Goal: Task Accomplishment & Management: Use online tool/utility

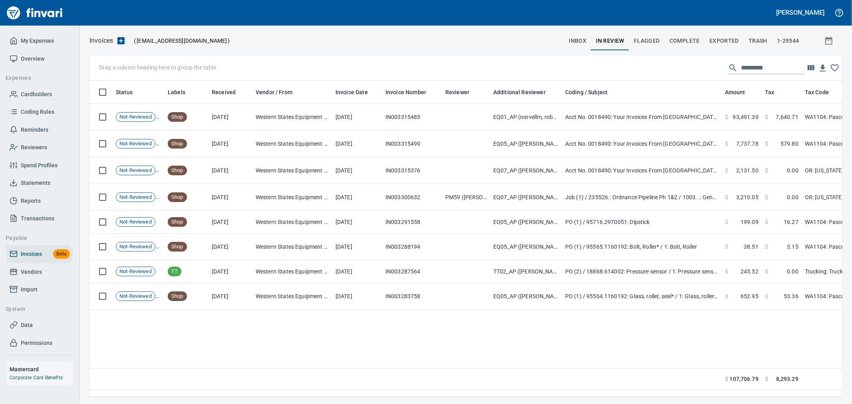
scroll to position [303, 746]
drag, startPoint x: 42, startPoint y: 42, endPoint x: 73, endPoint y: 81, distance: 50.4
click at [42, 42] on span "My Expenses" at bounding box center [37, 41] width 33 height 10
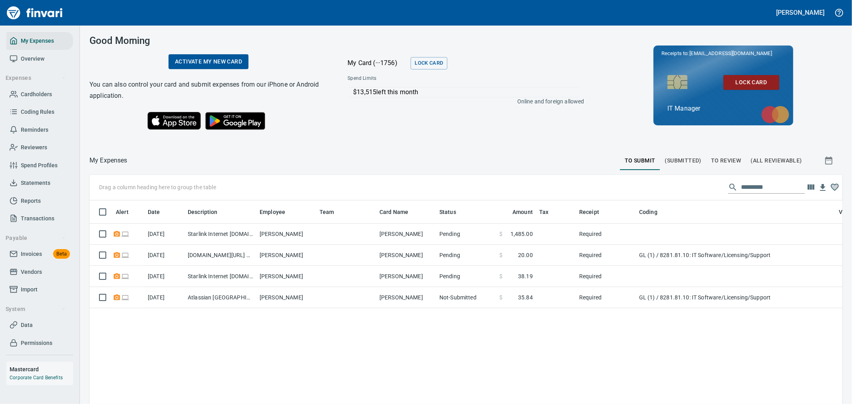
scroll to position [303, 739]
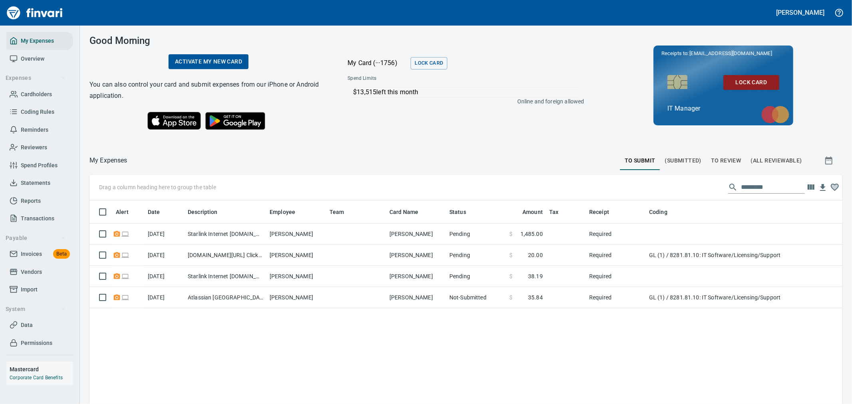
drag, startPoint x: 256, startPoint y: 216, endPoint x: 265, endPoint y: 238, distance: 24.5
click at [265, 238] on body "[PERSON_NAME] My Expenses Overview Expenses Cardholders Coding Rules Reminders …" at bounding box center [426, 202] width 852 height 404
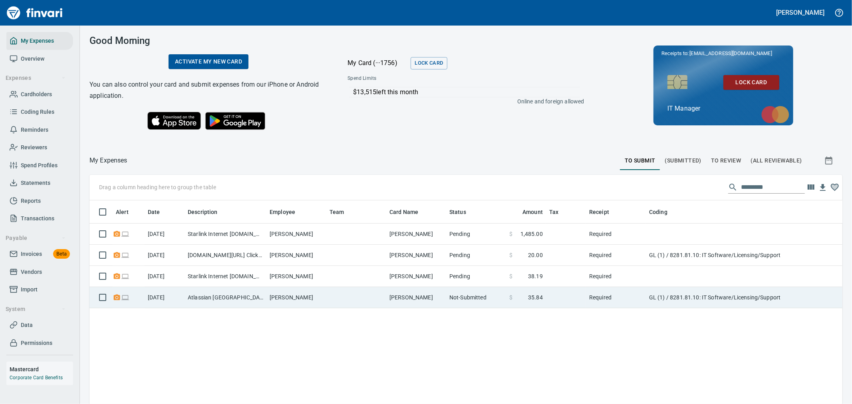
drag, startPoint x: 747, startPoint y: 305, endPoint x: 746, endPoint y: 287, distance: 18.0
click at [747, 305] on td "GL (1) / 8281.81.10: IT Software/Licensing/Support" at bounding box center [746, 297] width 200 height 21
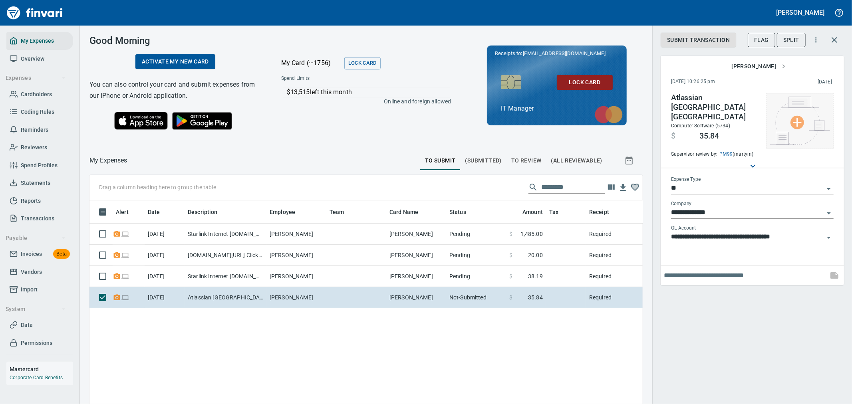
click at [801, 125] on img at bounding box center [800, 121] width 60 height 48
click at [788, 125] on li "Choose from Computer..." at bounding box center [802, 121] width 84 height 14
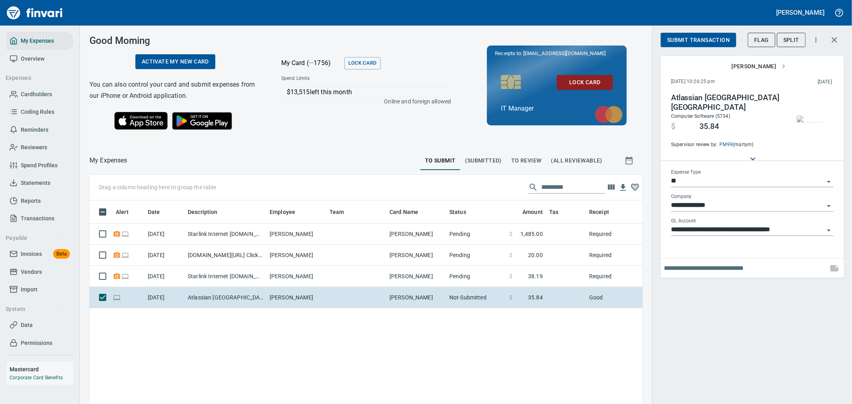
click at [811, 116] on img "button" at bounding box center [809, 119] width 26 height 6
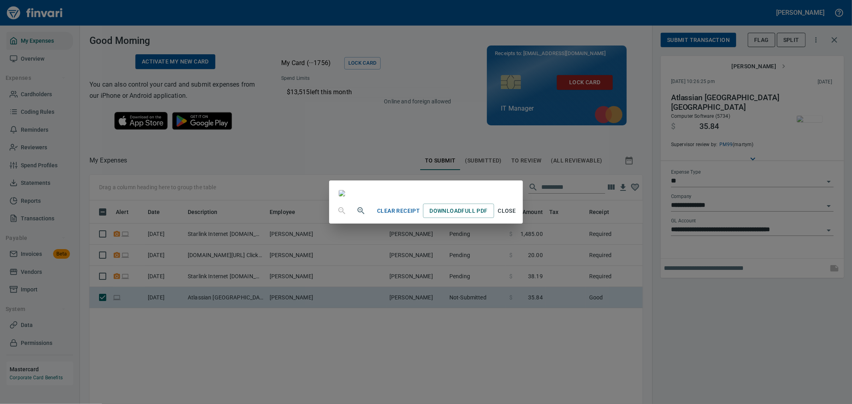
click at [705, 263] on div "Clear Receipt Download Full PDF Close" at bounding box center [426, 202] width 852 height 404
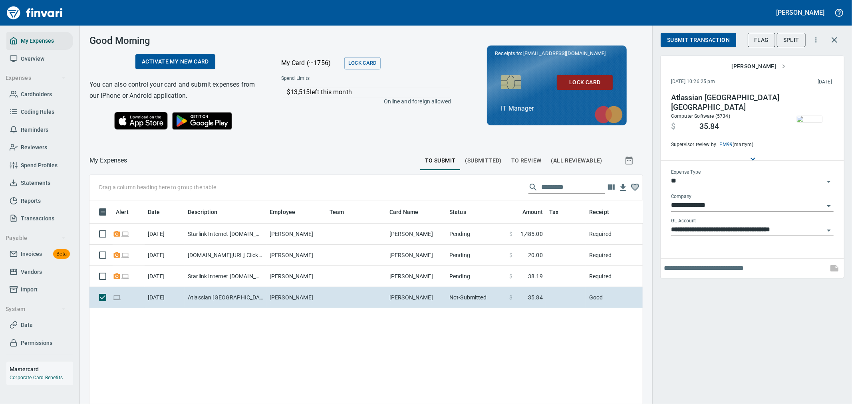
click at [723, 44] on span "Submit Transaction" at bounding box center [698, 40] width 63 height 10
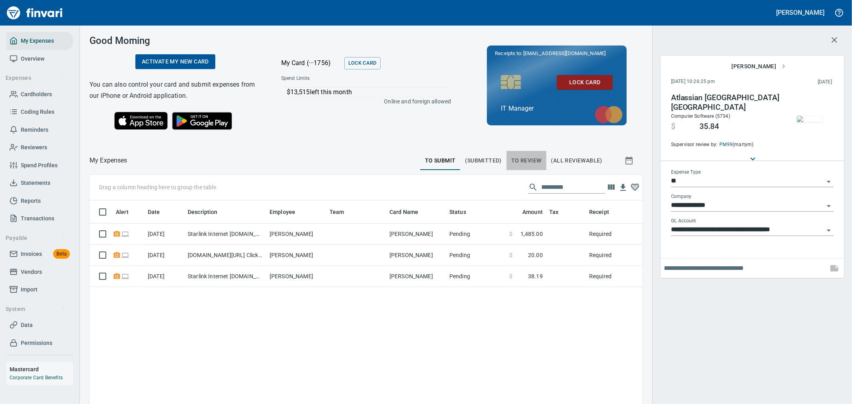
click at [532, 160] on span "To Review" at bounding box center [526, 161] width 30 height 10
